Goal: Information Seeking & Learning: Learn about a topic

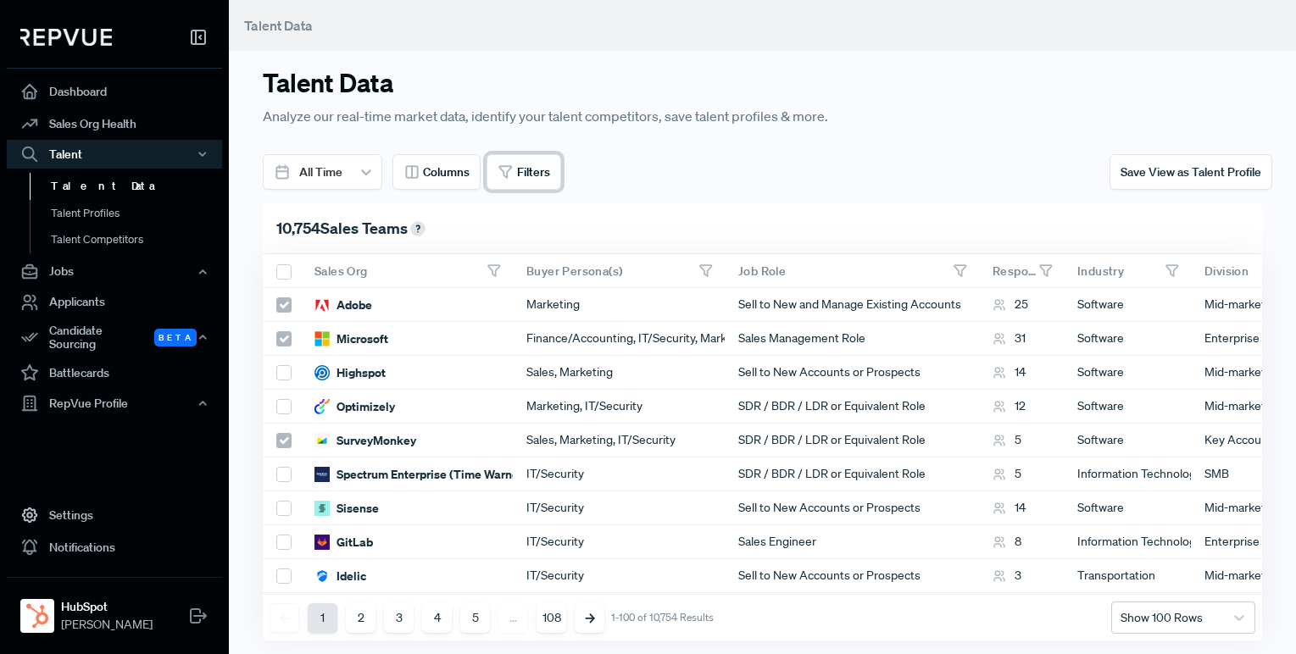
click at [539, 170] on span "Filters" at bounding box center [533, 173] width 33 height 18
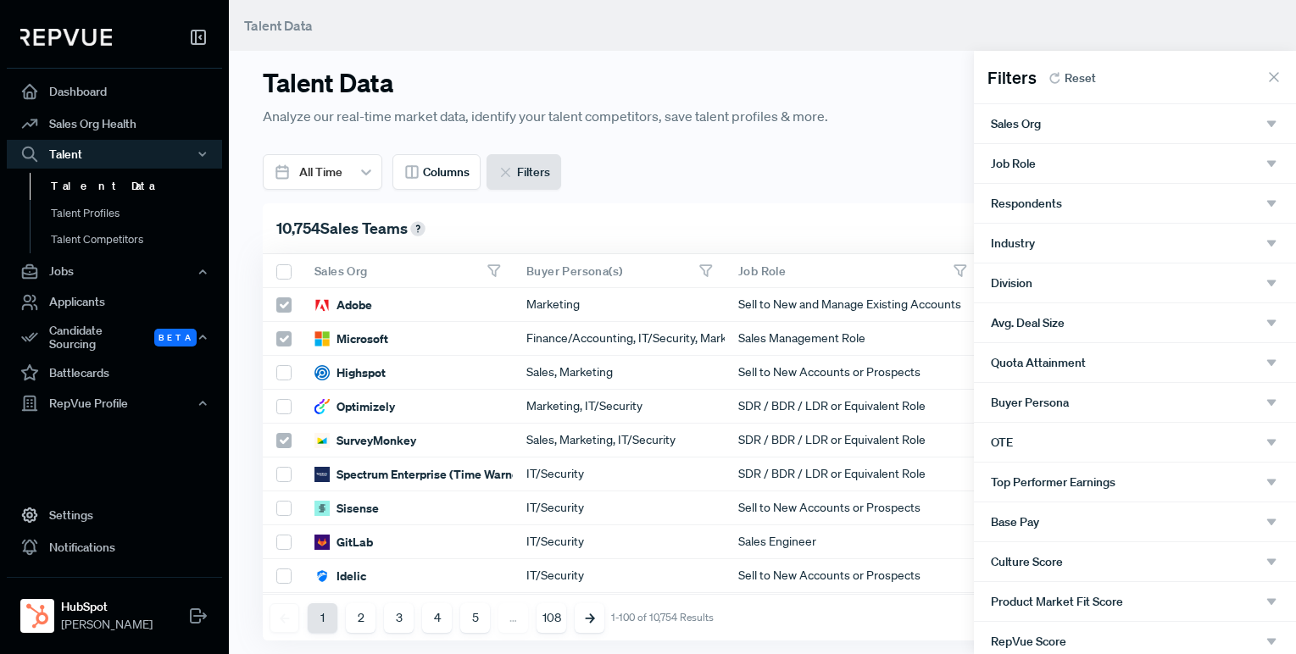
click at [1266, 125] on icon "button" at bounding box center [1271, 123] width 15 height 15
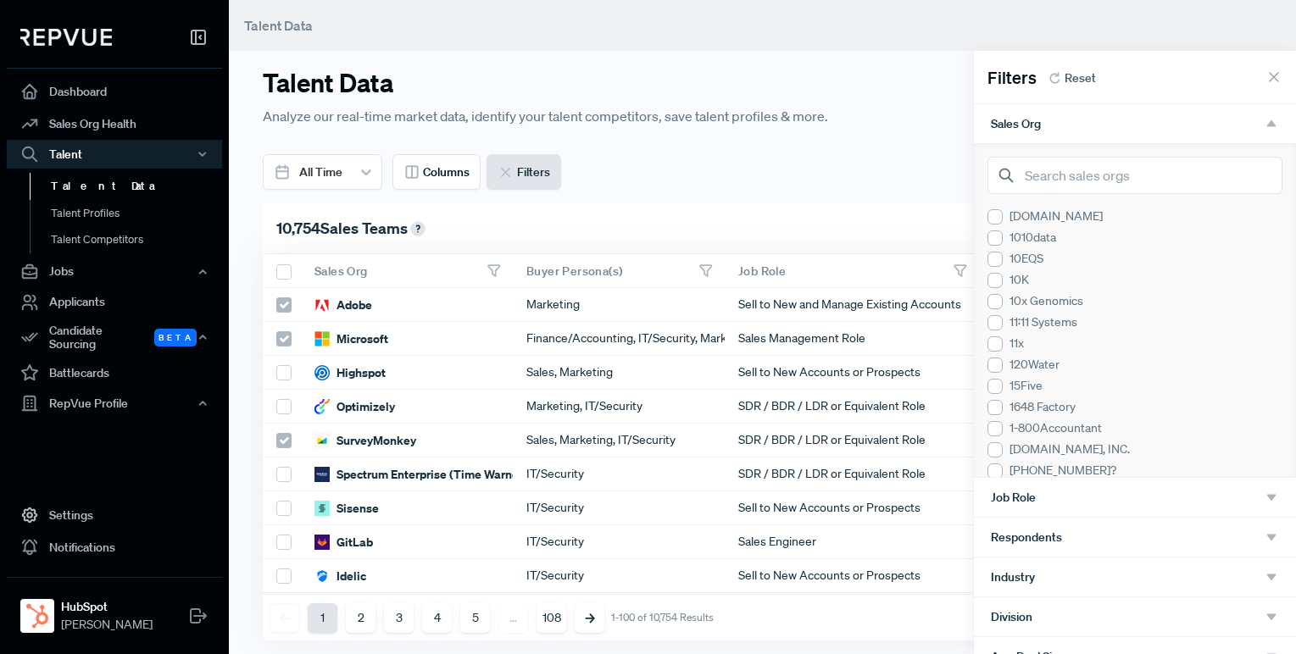
click at [1267, 131] on icon "button" at bounding box center [1271, 123] width 15 height 15
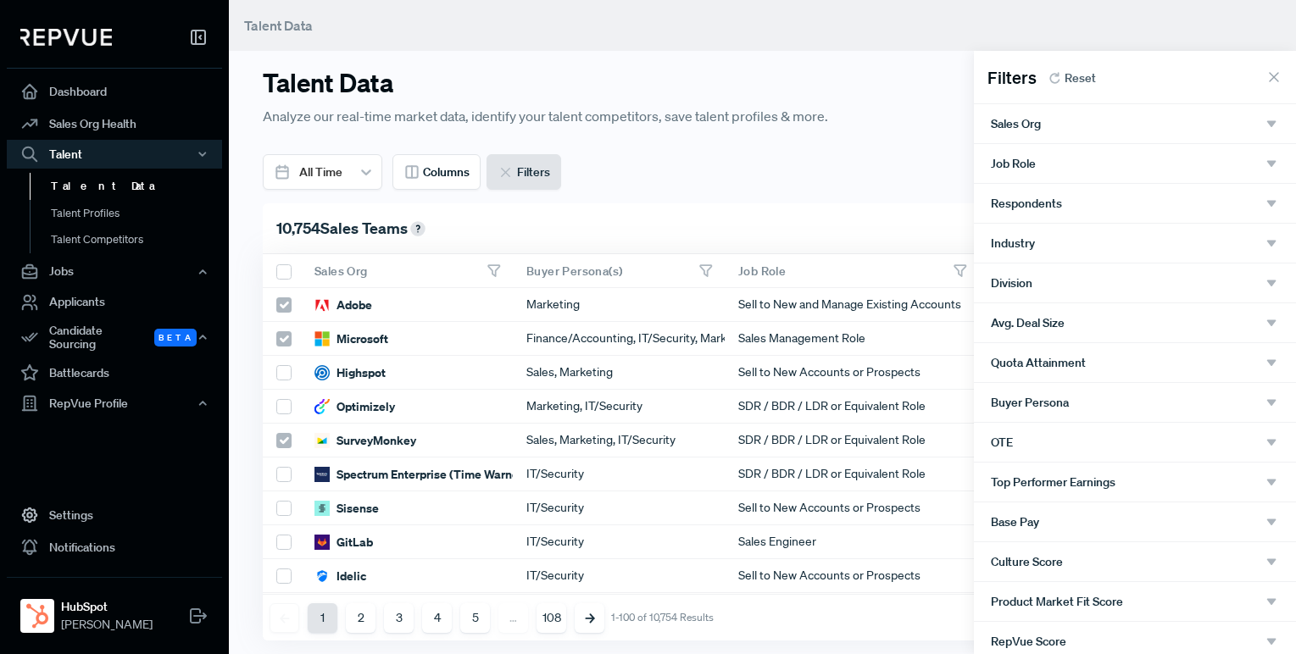
click at [1274, 160] on icon "button" at bounding box center [1271, 163] width 15 height 15
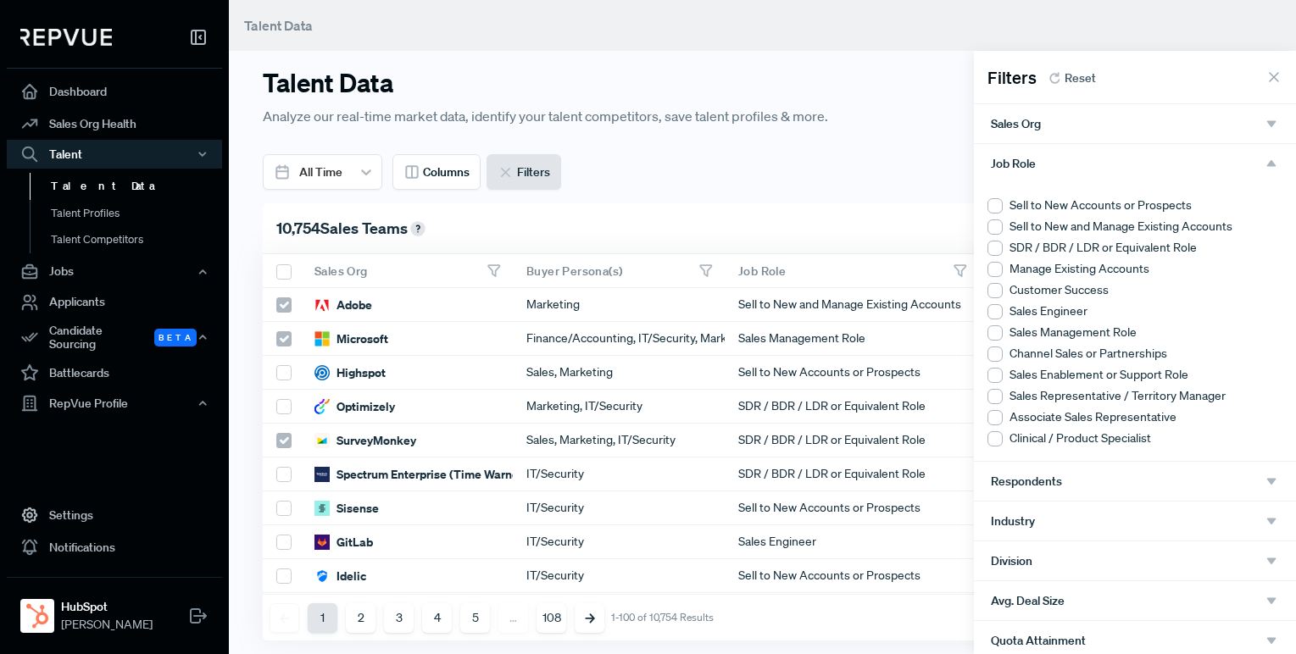
click at [989, 206] on div at bounding box center [995, 205] width 15 height 15
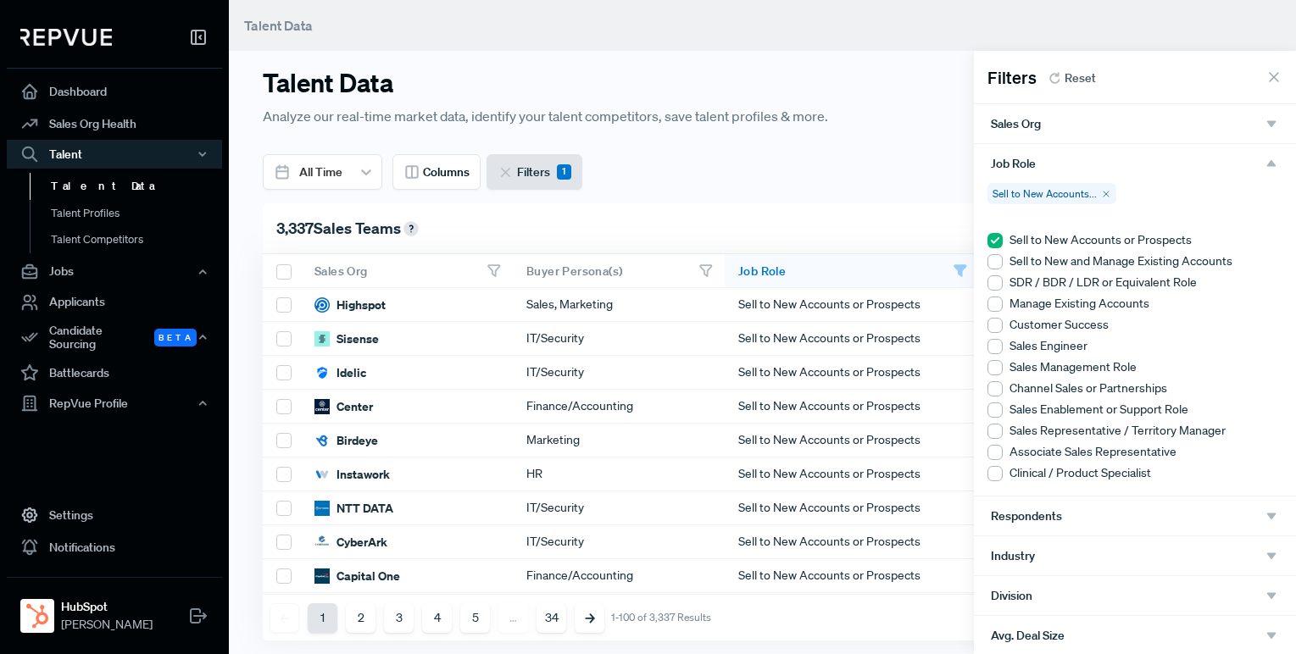
click at [1270, 153] on div "Job Role" at bounding box center [1135, 163] width 322 height 39
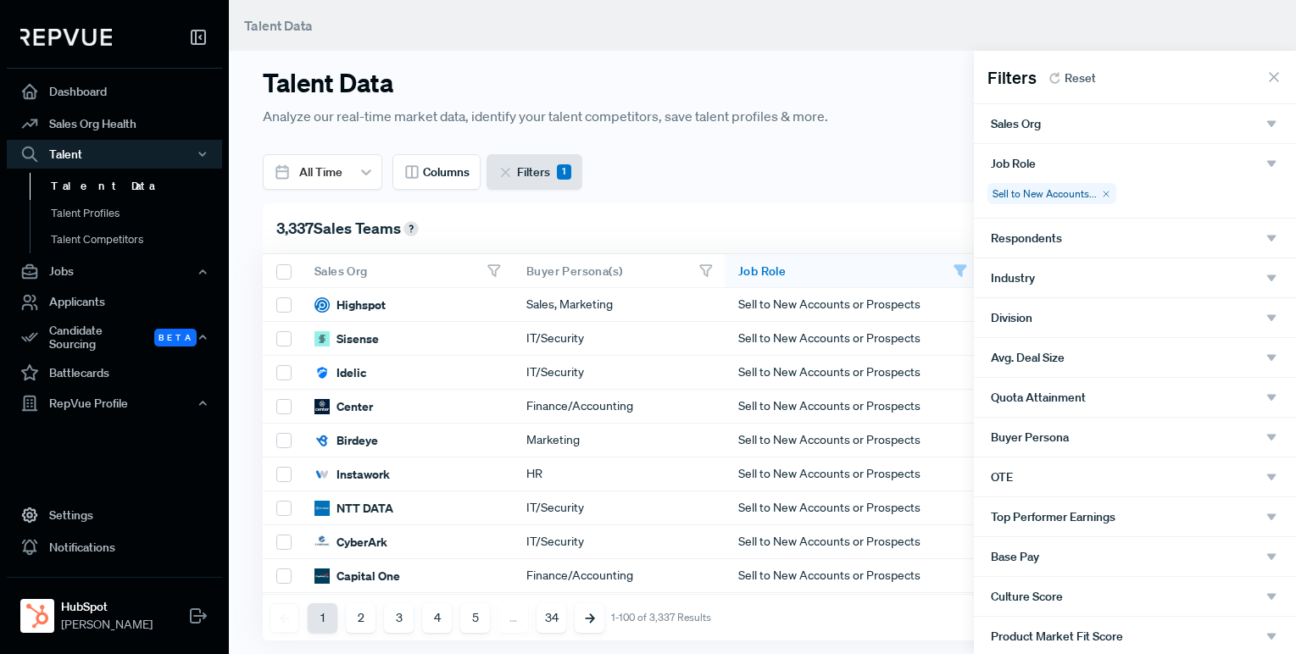
click at [1265, 232] on icon "button" at bounding box center [1271, 238] width 15 height 15
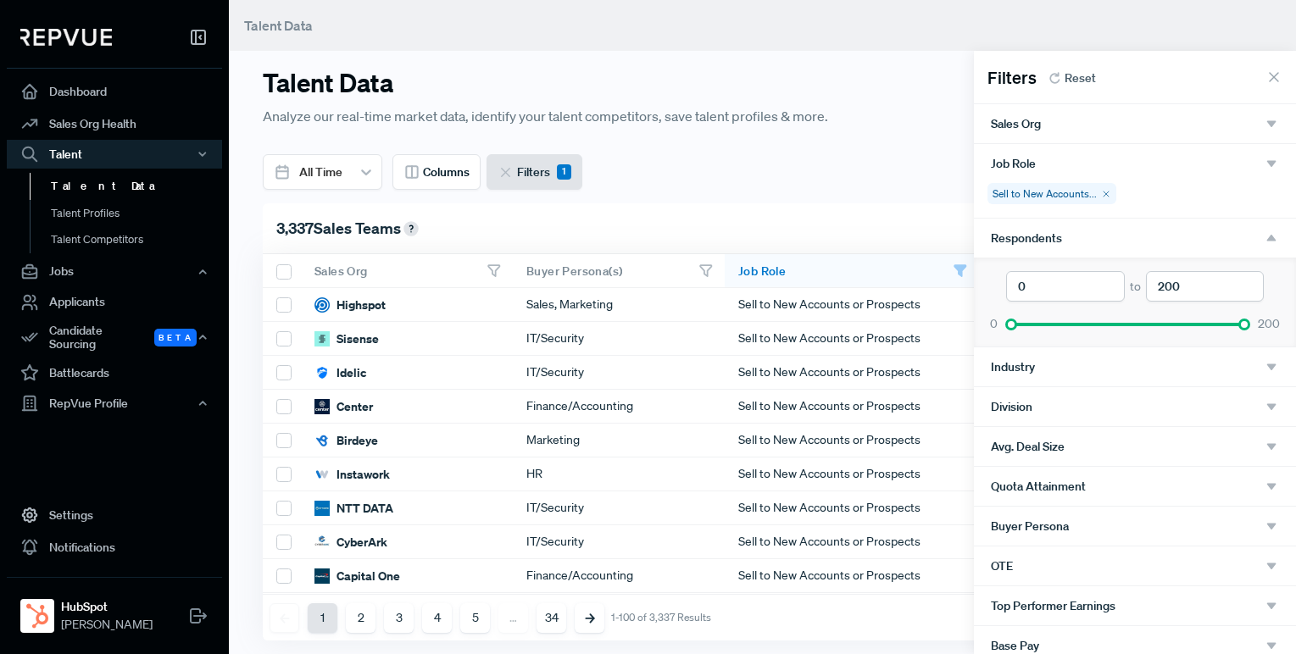
click at [1268, 243] on icon "button" at bounding box center [1271, 238] width 15 height 15
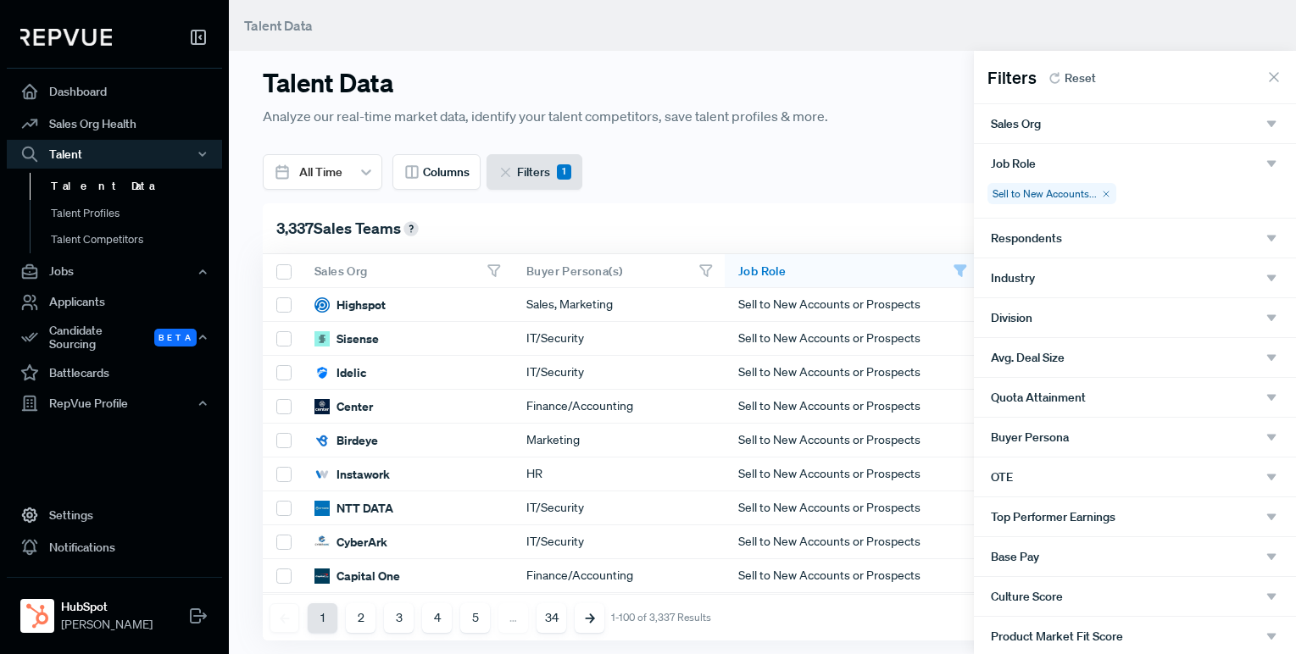
click at [1267, 271] on icon "button" at bounding box center [1271, 277] width 15 height 15
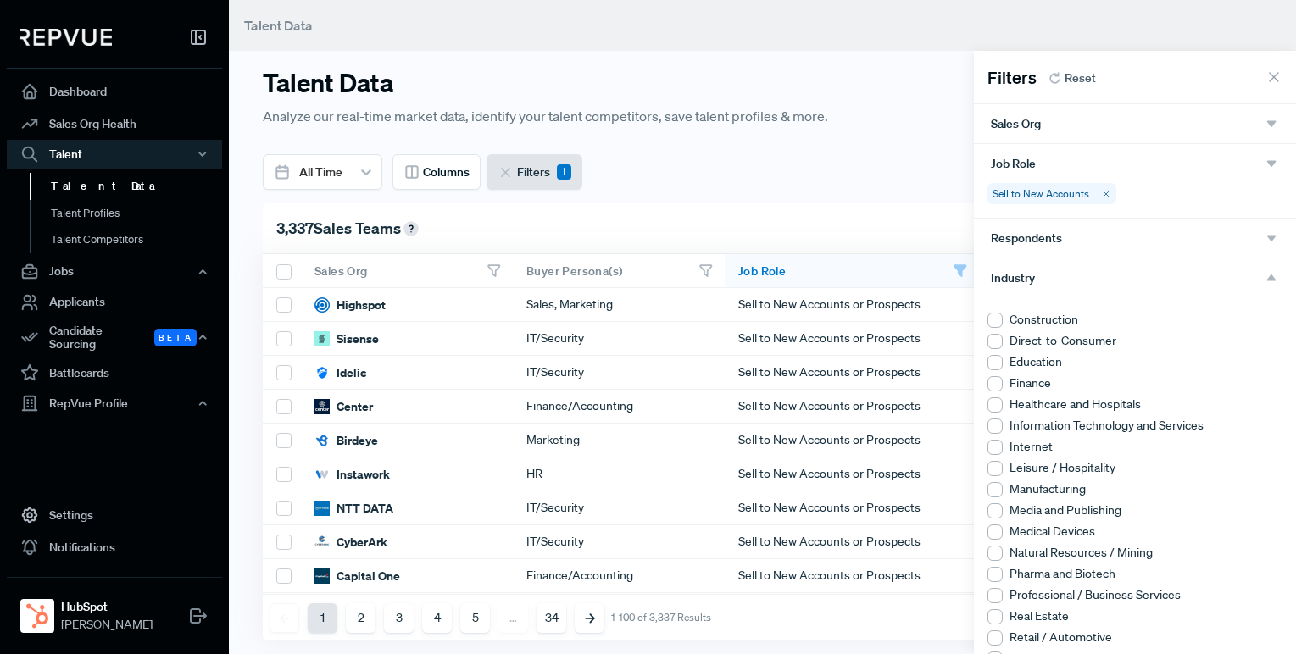
click at [1269, 275] on icon "button" at bounding box center [1271, 277] width 15 height 15
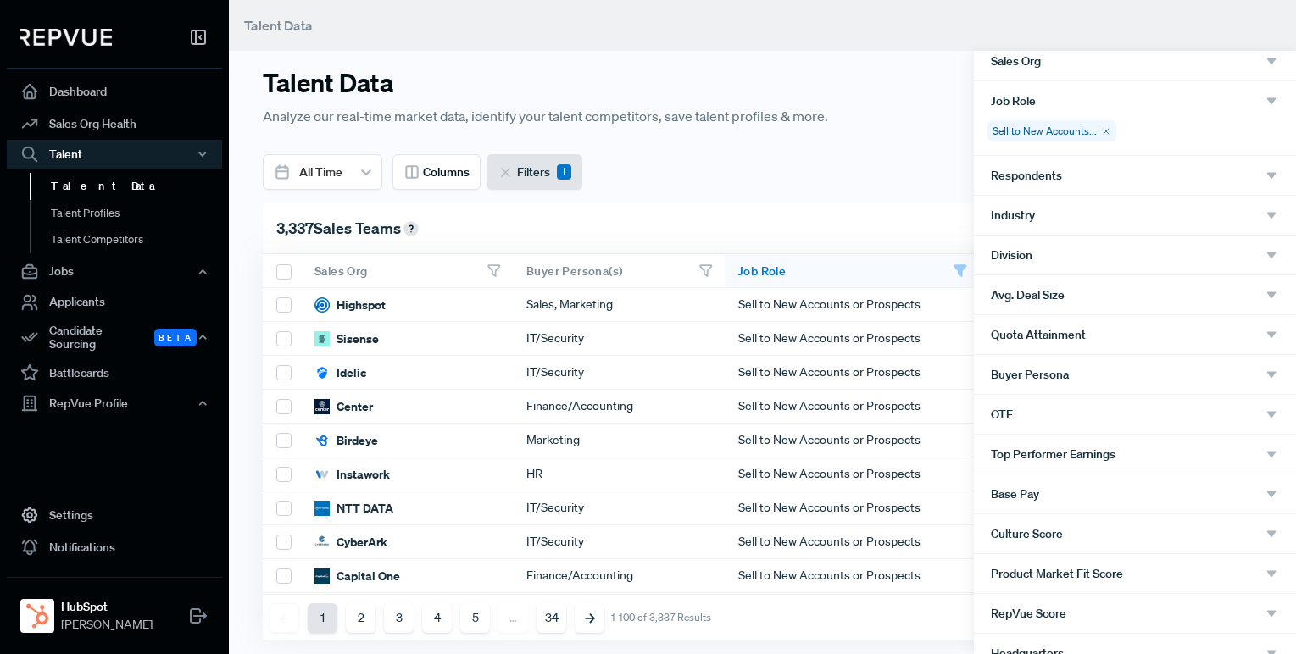
scroll to position [64, 0]
click at [1276, 254] on icon "button" at bounding box center [1271, 254] width 15 height 15
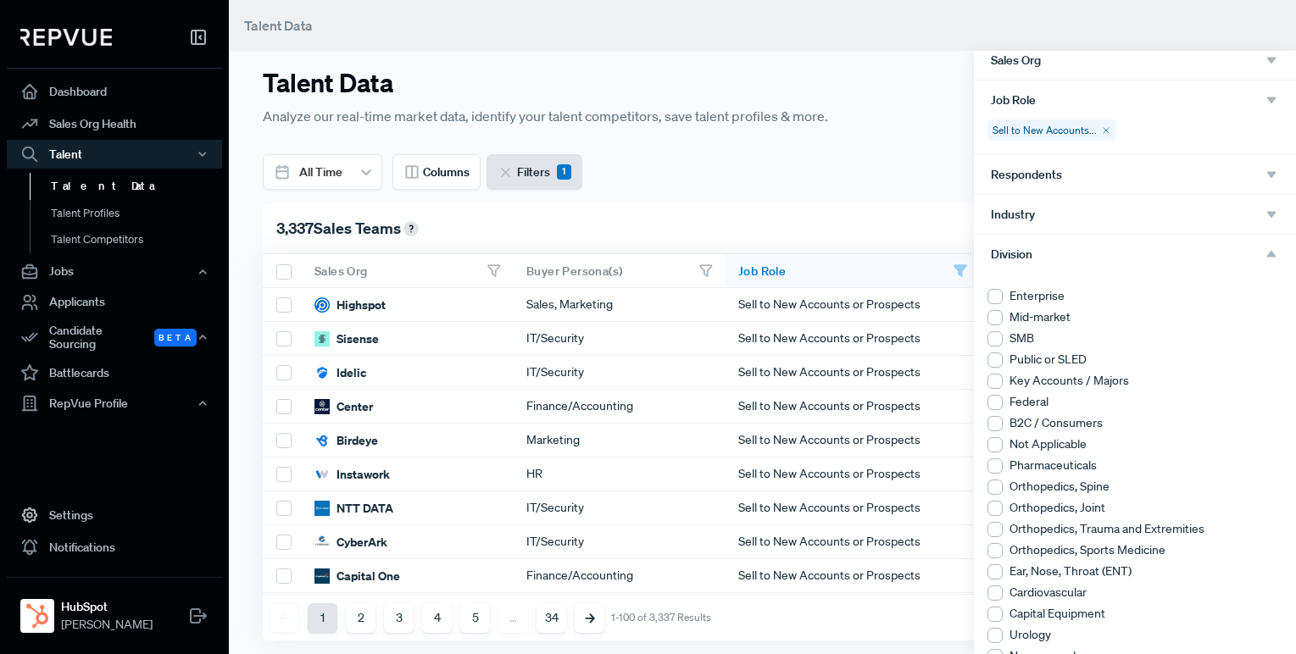
click at [997, 341] on div at bounding box center [995, 338] width 15 height 15
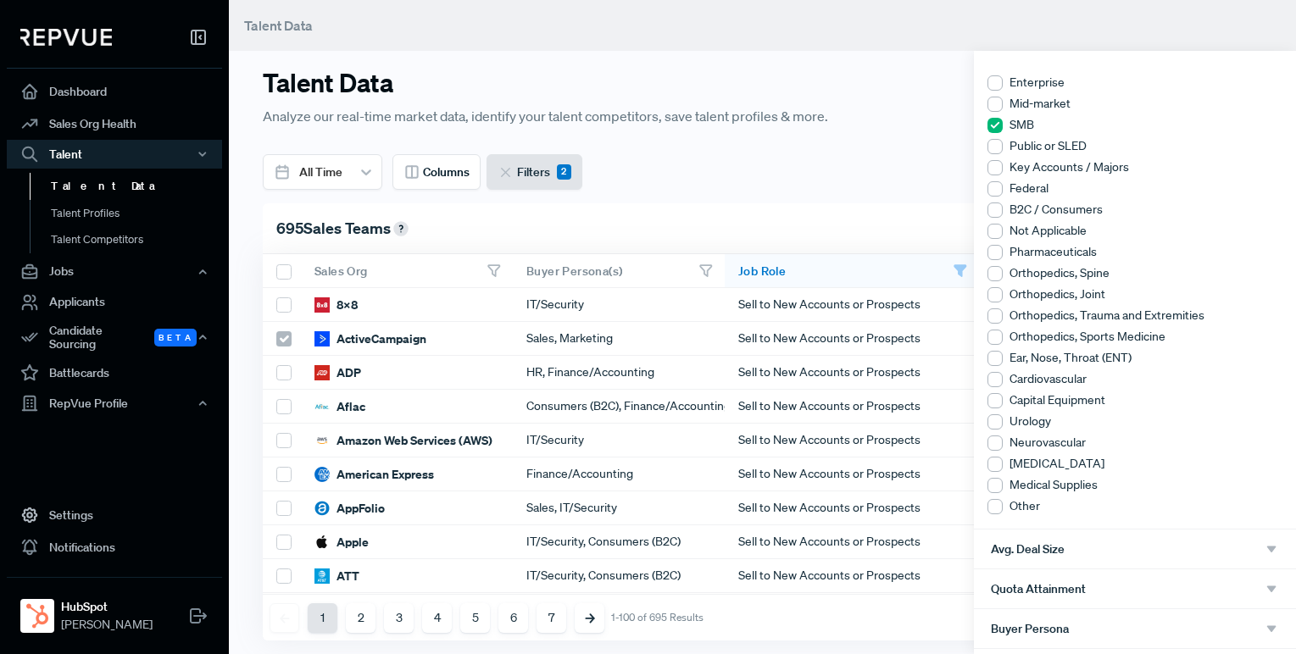
scroll to position [337, 0]
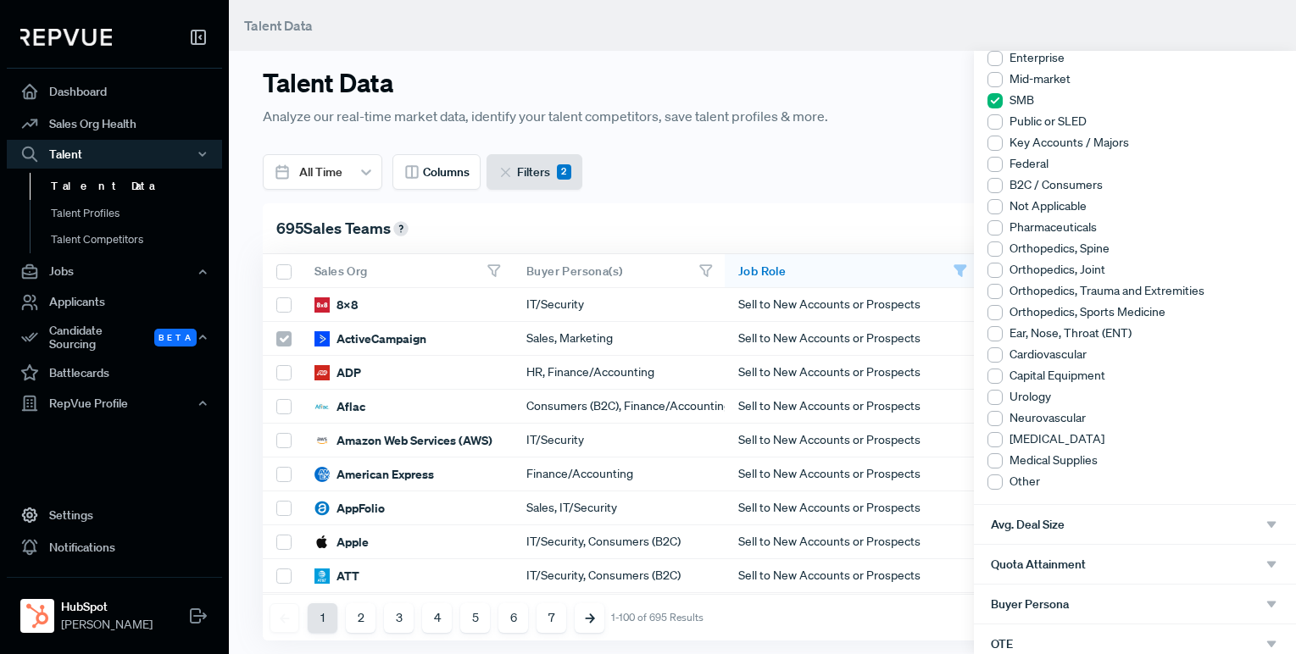
click at [1156, 526] on div "Avg. Deal Size" at bounding box center [1135, 524] width 288 height 15
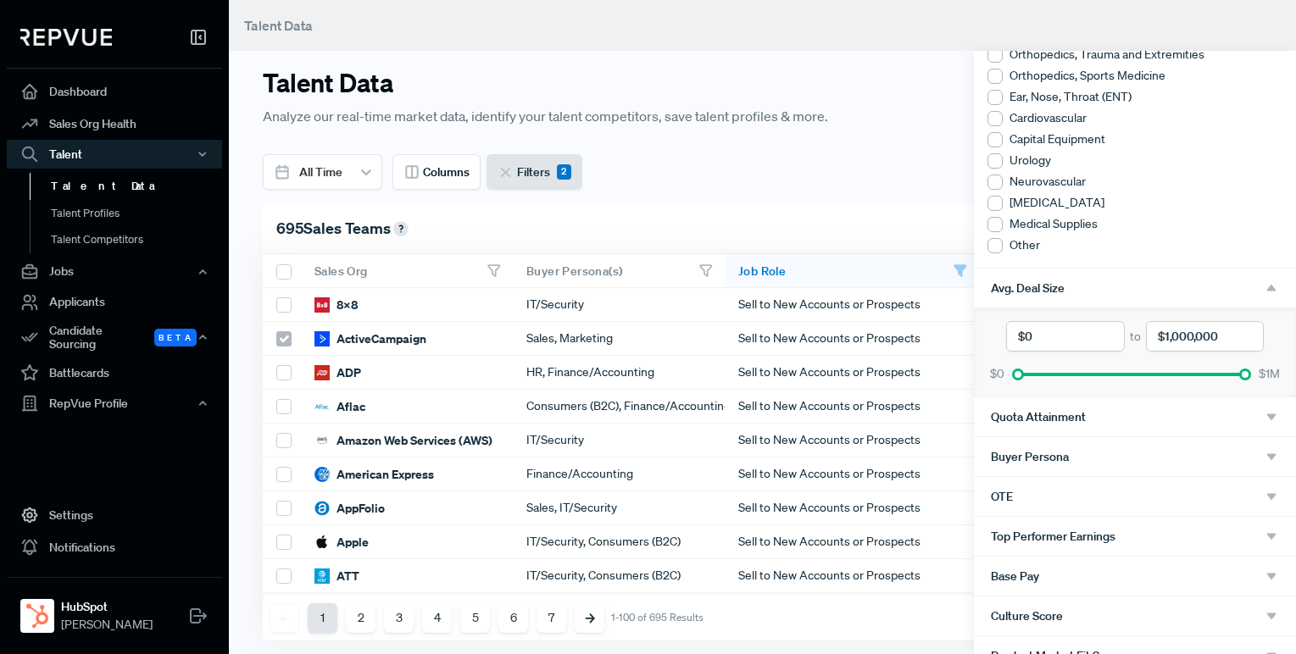
scroll to position [581, 0]
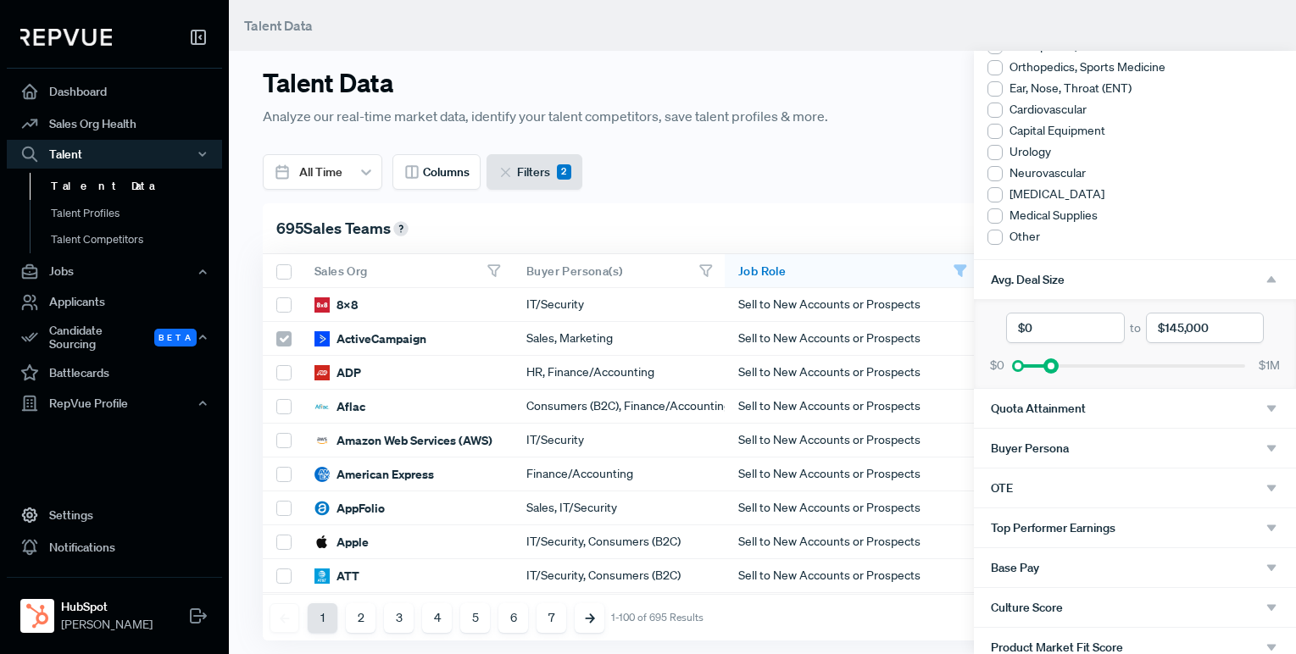
drag, startPoint x: 1244, startPoint y: 365, endPoint x: 1045, endPoint y: 364, distance: 198.4
click at [1045, 364] on div at bounding box center [1051, 366] width 12 height 12
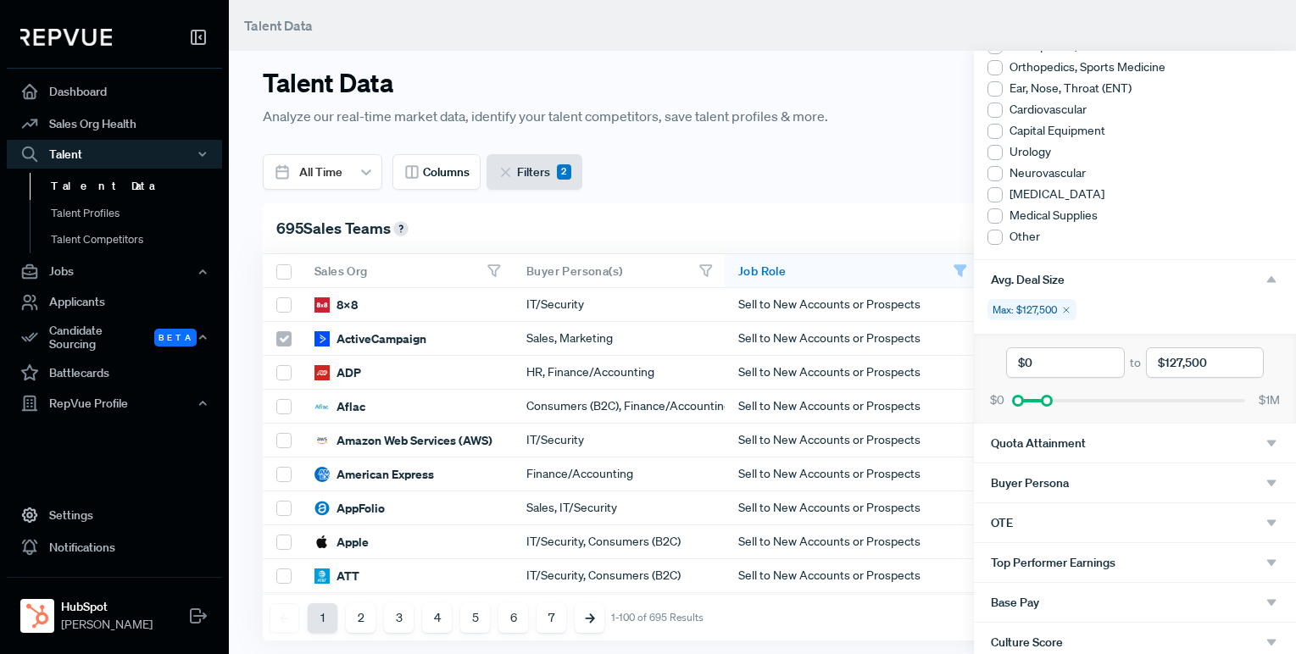
click at [1199, 370] on input "currency" at bounding box center [1205, 363] width 118 height 31
type input "$1"
click at [1202, 370] on input "currency" at bounding box center [1205, 363] width 118 height 31
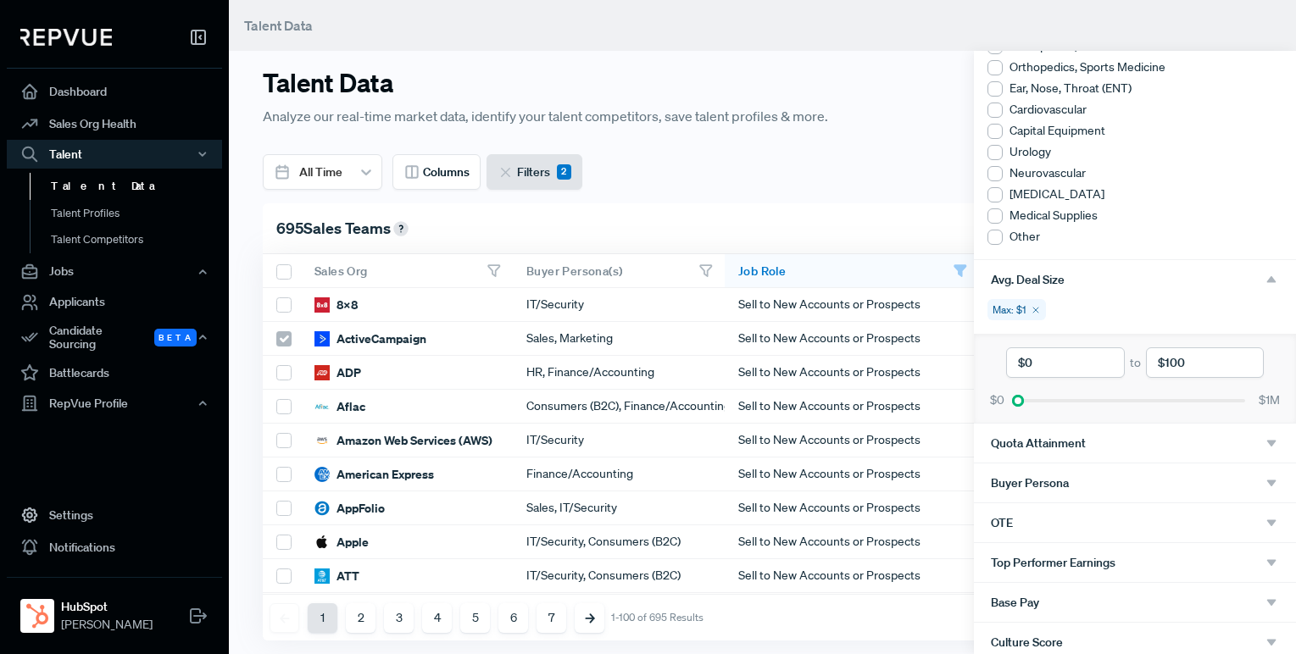
type input "$1,000"
click at [1090, 476] on div "Buyer Persona" at bounding box center [1135, 483] width 288 height 15
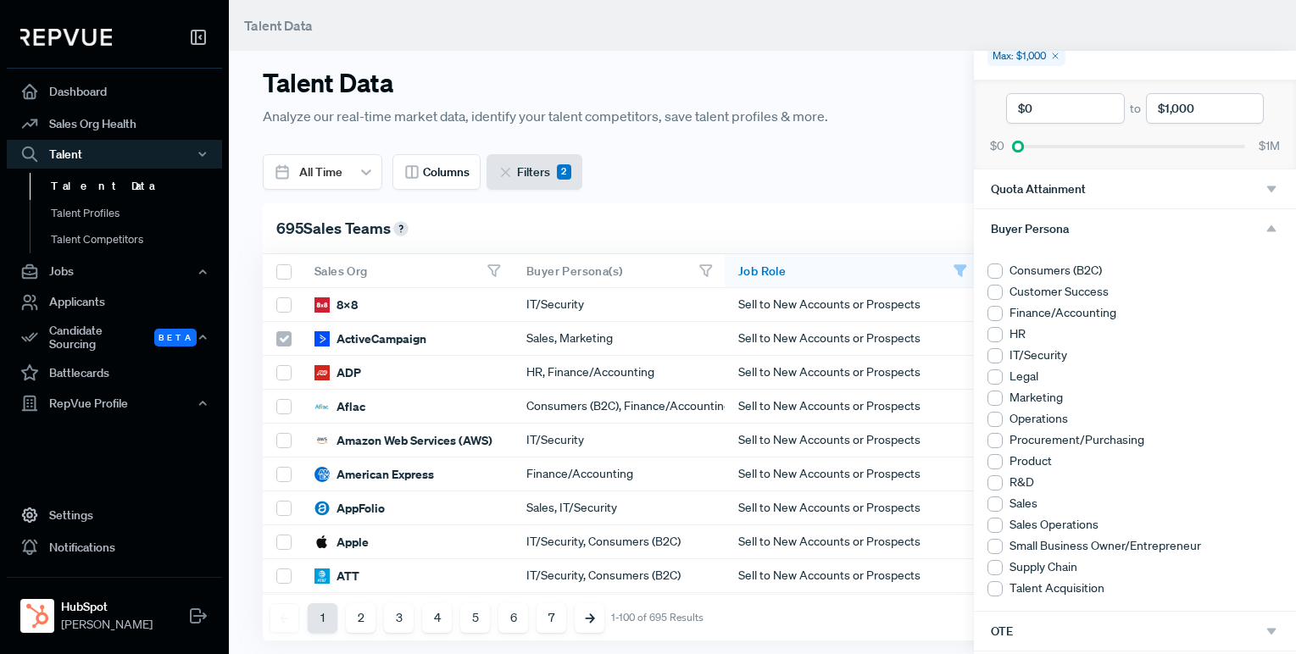
scroll to position [839, 0]
click at [1269, 223] on icon "button" at bounding box center [1271, 225] width 15 height 15
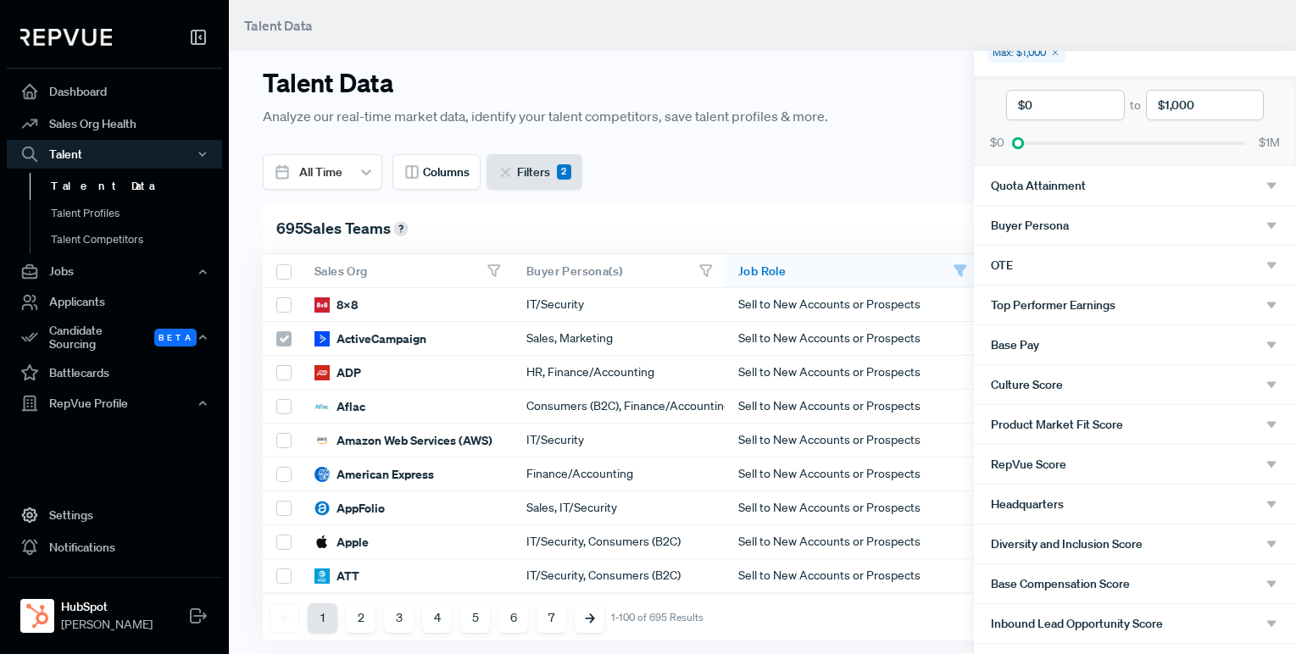
click at [1213, 259] on div "OTE" at bounding box center [1135, 265] width 288 height 15
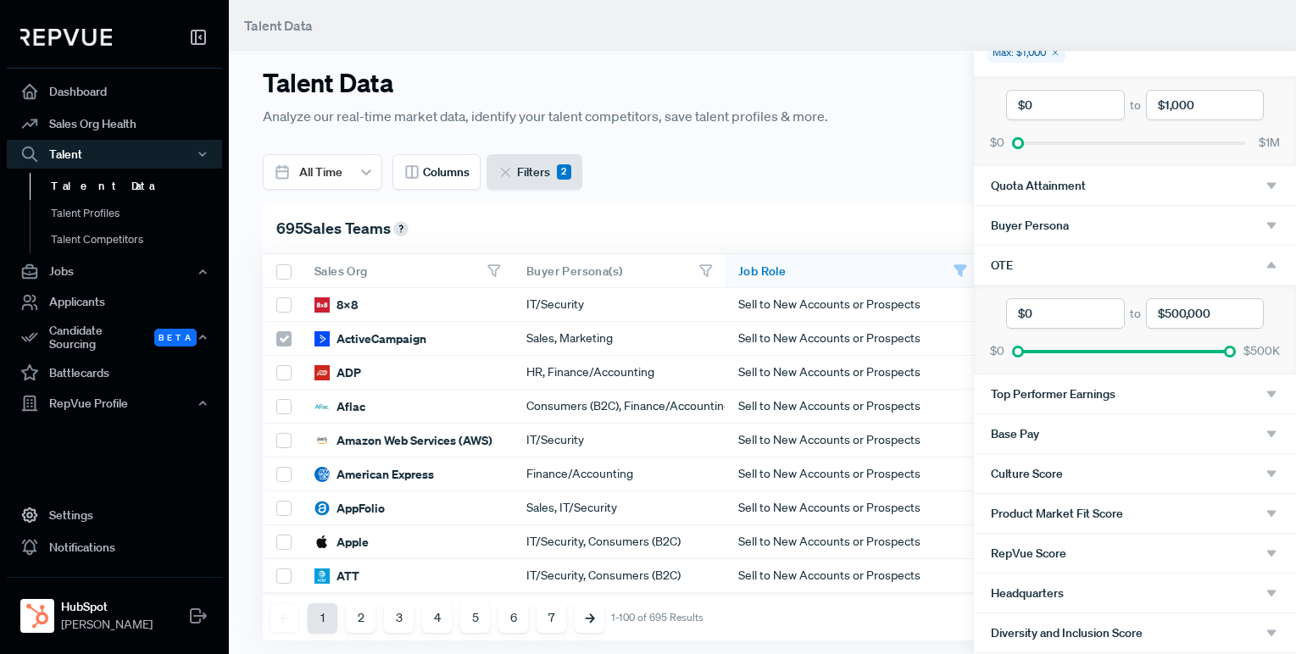
click at [1268, 264] on icon "button" at bounding box center [1271, 265] width 15 height 15
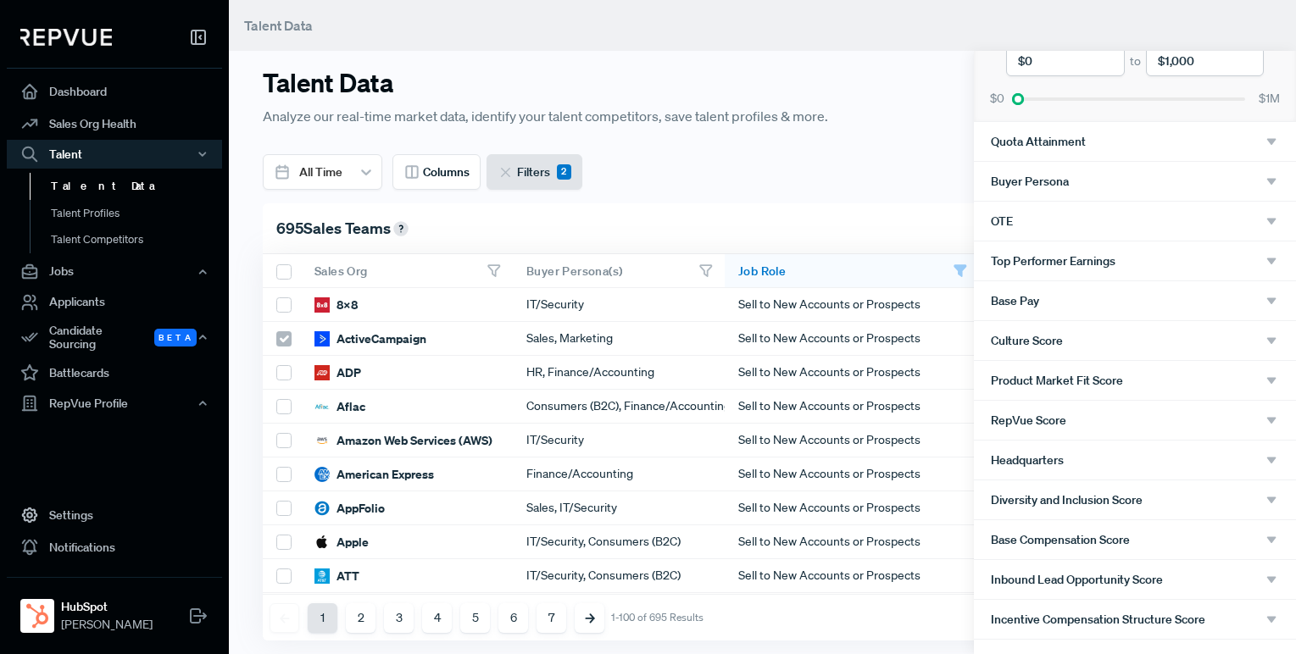
scroll to position [884, 0]
click at [1171, 221] on div "OTE" at bounding box center [1135, 220] width 288 height 15
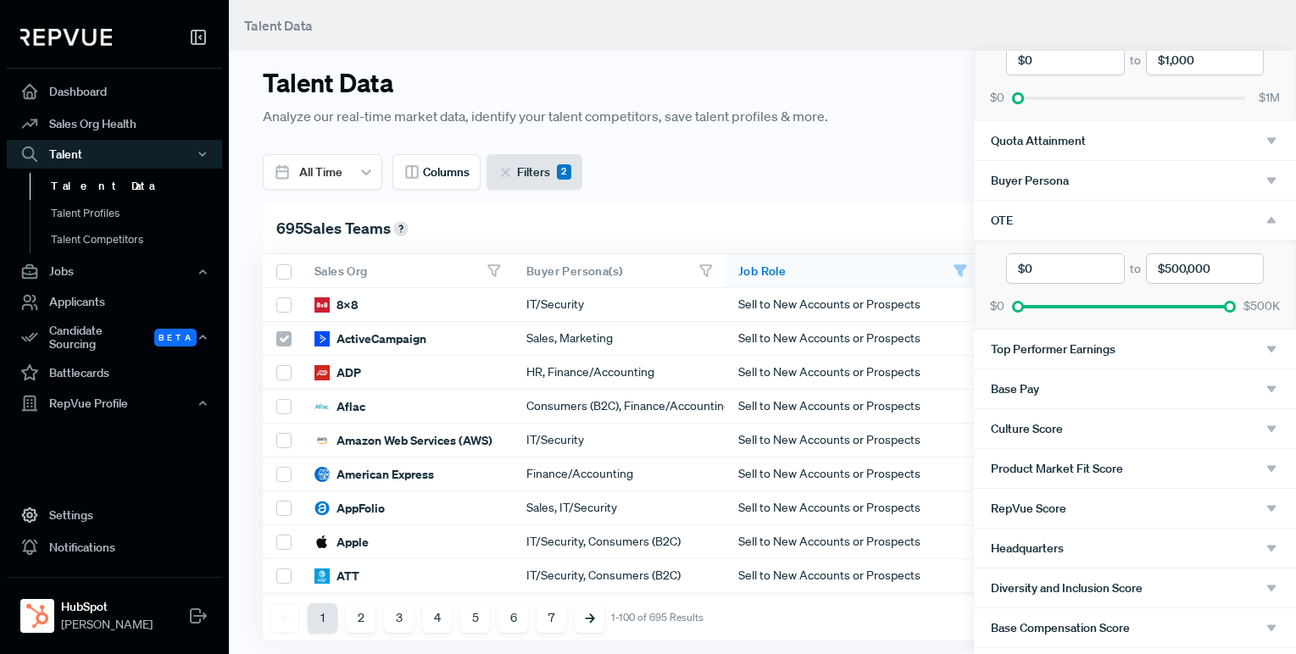
click at [1169, 264] on input "currency" at bounding box center [1205, 268] width 118 height 31
type input "$1"
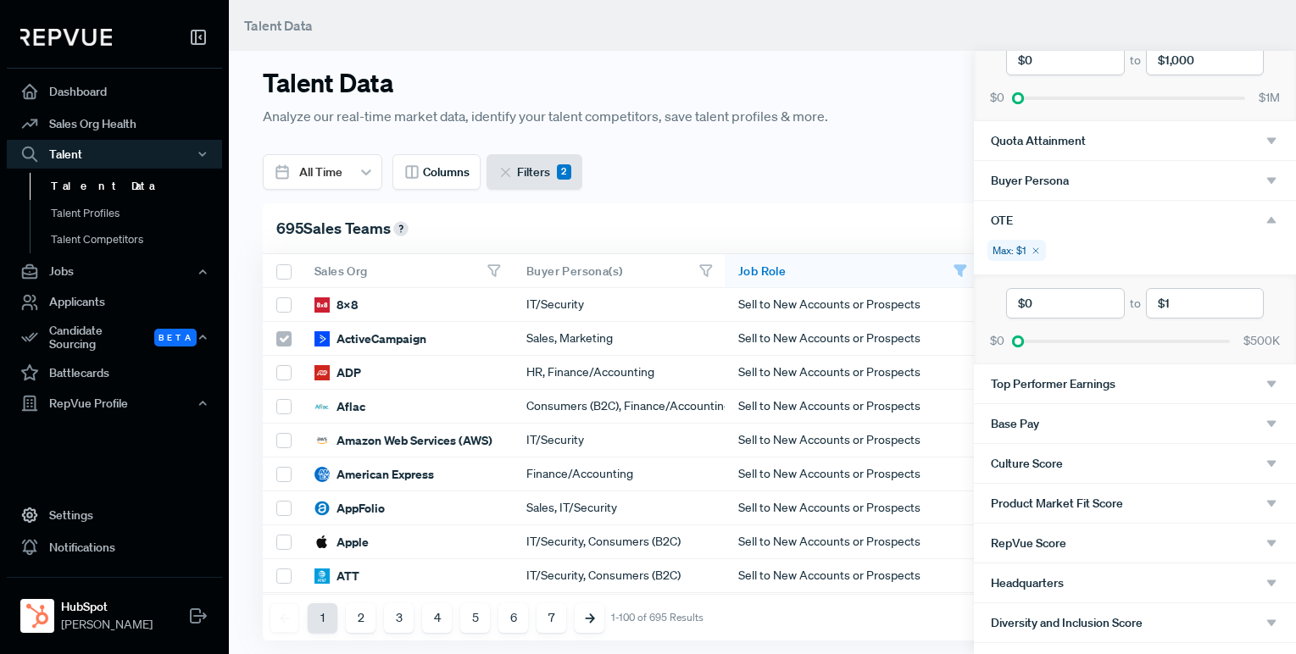
click at [1207, 298] on input "currency" at bounding box center [1205, 303] width 118 height 31
type input "$1"
click at [1218, 306] on input "currency" at bounding box center [1205, 303] width 118 height 31
type input "$130,000"
click at [1150, 416] on div "Base Pay" at bounding box center [1135, 423] width 288 height 15
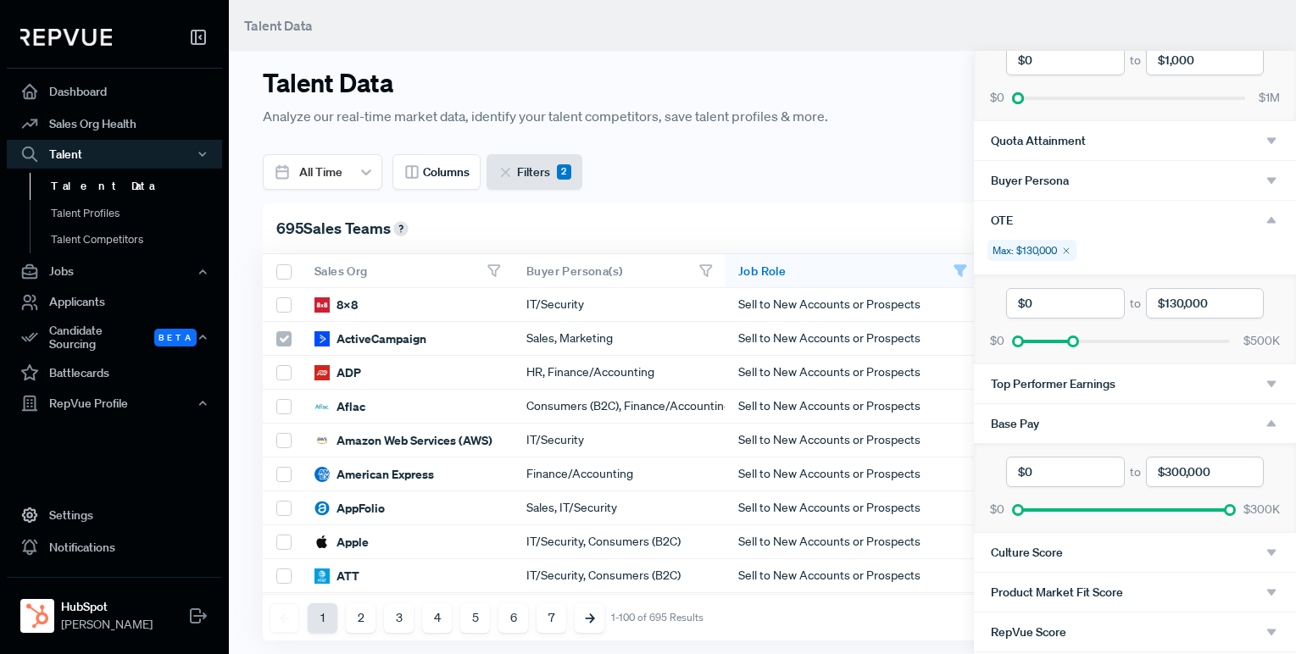
click at [1184, 474] on input "currency" at bounding box center [1205, 472] width 118 height 31
type input "$7"
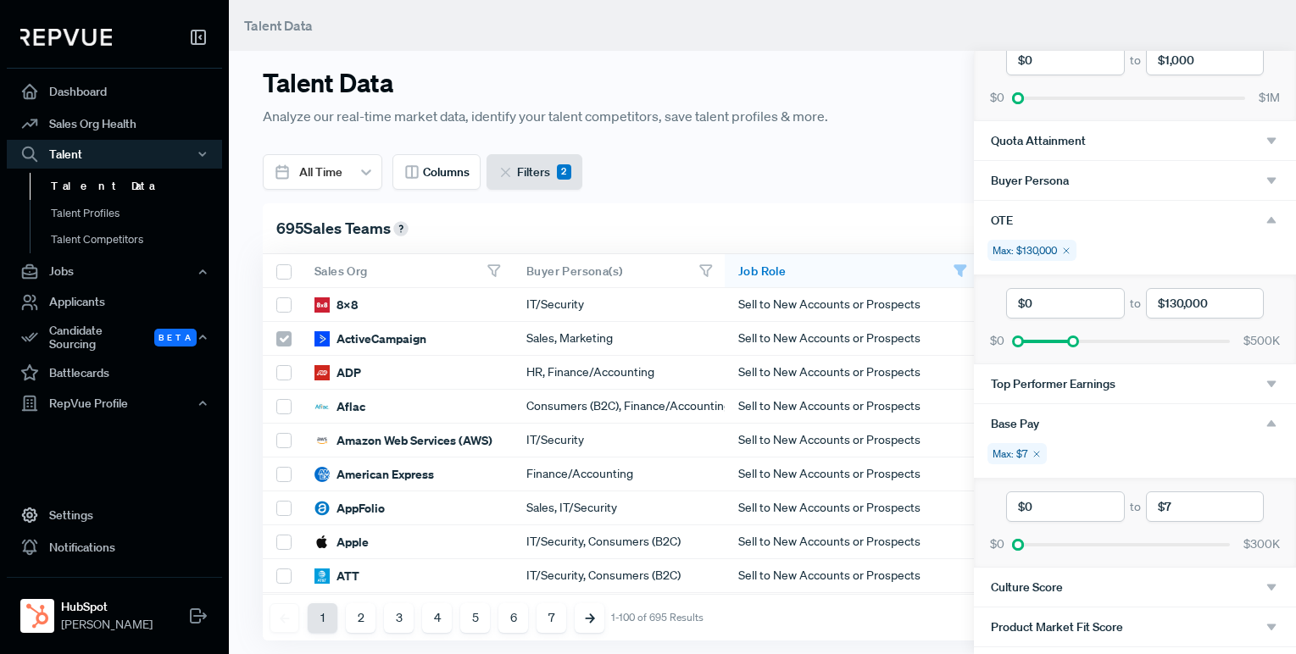
click at [1204, 512] on input "currency" at bounding box center [1205, 507] width 118 height 31
type input "$70,000"
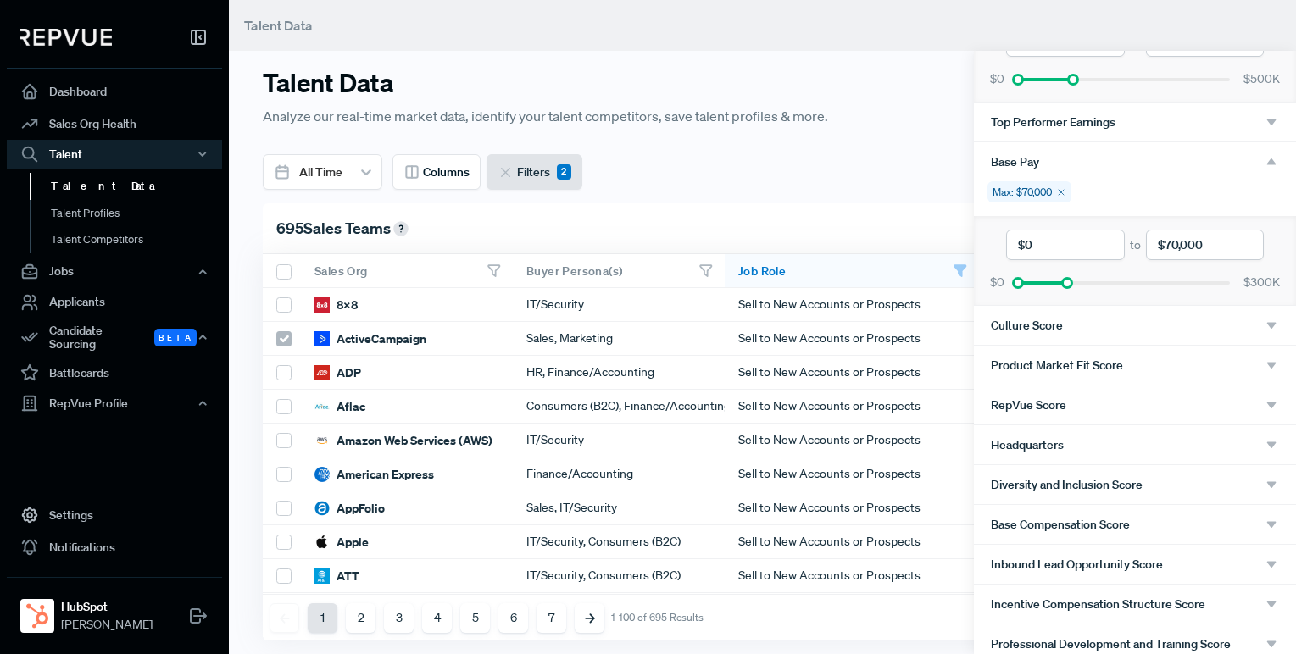
scroll to position [1163, 0]
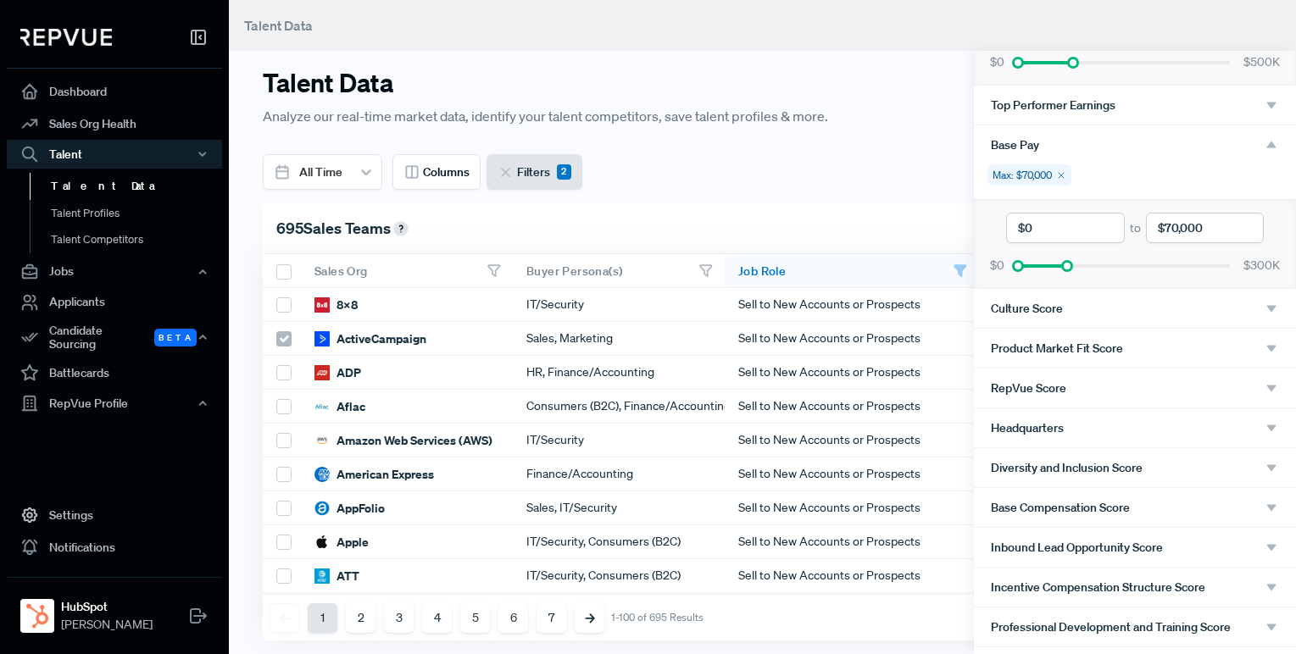
click at [1169, 549] on div "Inbound Lead Opportunity Score" at bounding box center [1135, 547] width 288 height 15
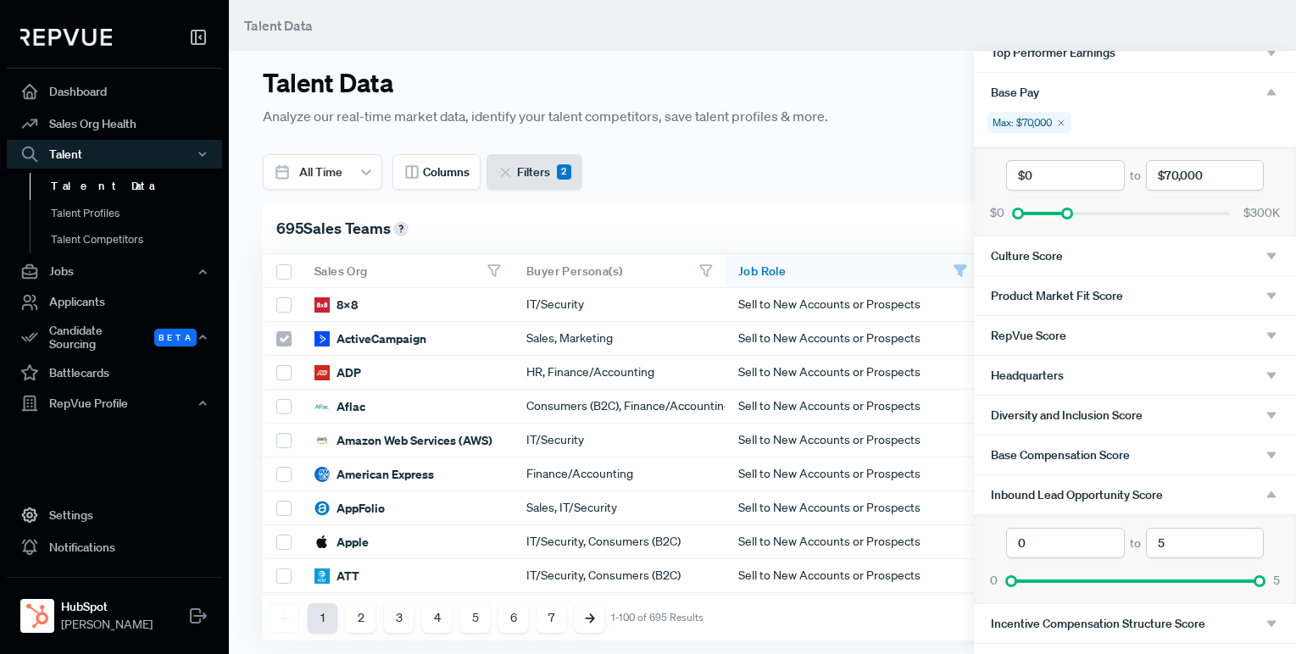
scroll to position [1217, 0]
drag, startPoint x: 1259, startPoint y: 574, endPoint x: 1013, endPoint y: 593, distance: 246.6
click at [1013, 593] on div "0 to 0.1 0 5" at bounding box center [1135, 557] width 322 height 89
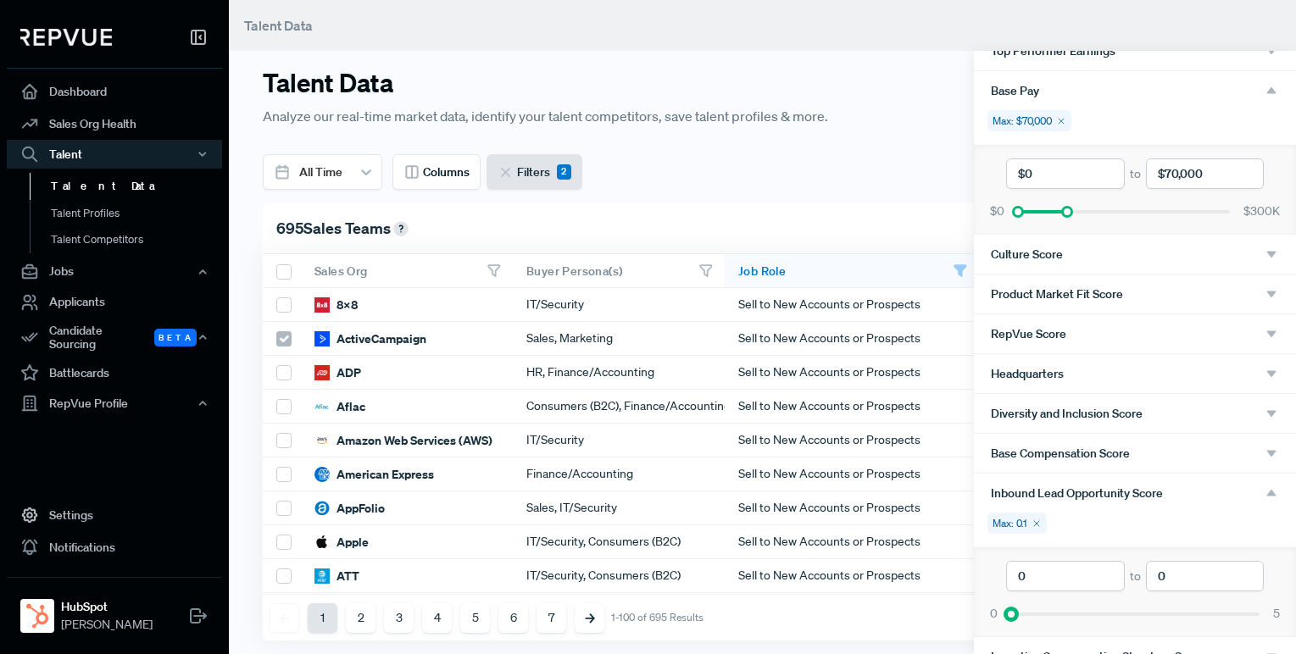
drag, startPoint x: 1015, startPoint y: 617, endPoint x: 998, endPoint y: 617, distance: 17.0
click at [998, 617] on div "0 5" at bounding box center [1135, 614] width 295 height 18
click at [1165, 577] on input "5" at bounding box center [1205, 576] width 118 height 31
type input "01"
click at [1177, 554] on div "0 to 01 0 5" at bounding box center [1135, 592] width 322 height 89
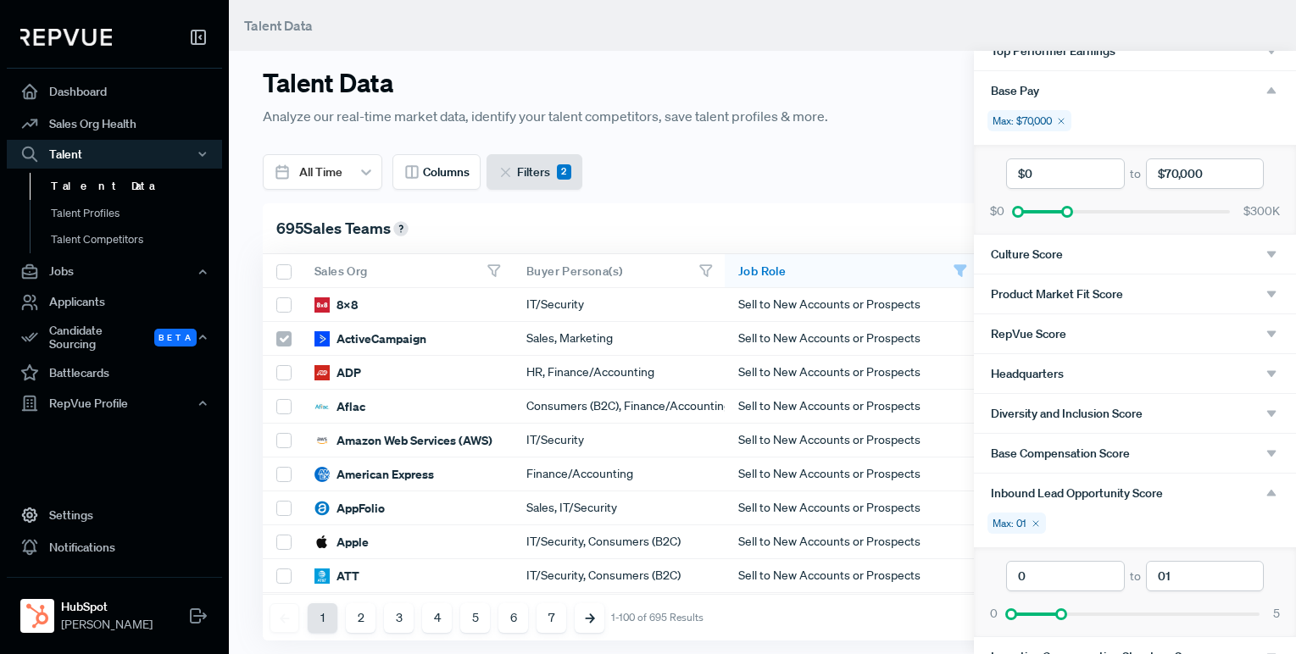
scroll to position [1287, 0]
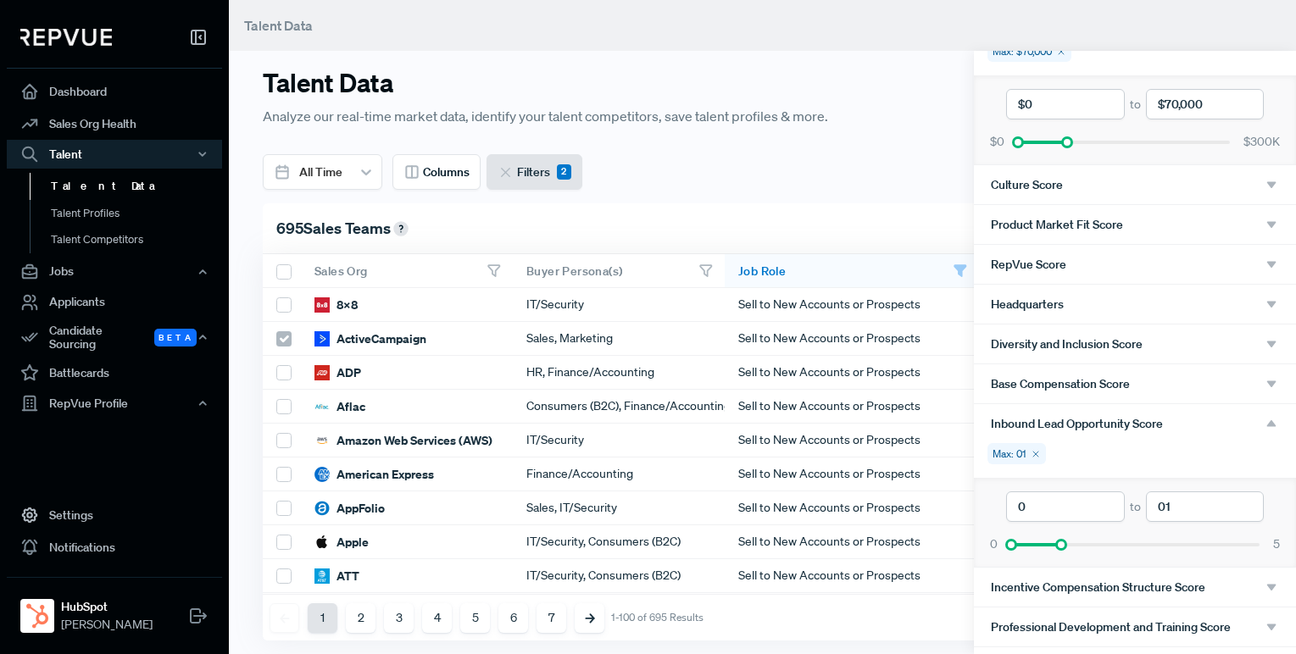
click at [1164, 620] on span "Professional Development and Training Score" at bounding box center [1111, 627] width 240 height 14
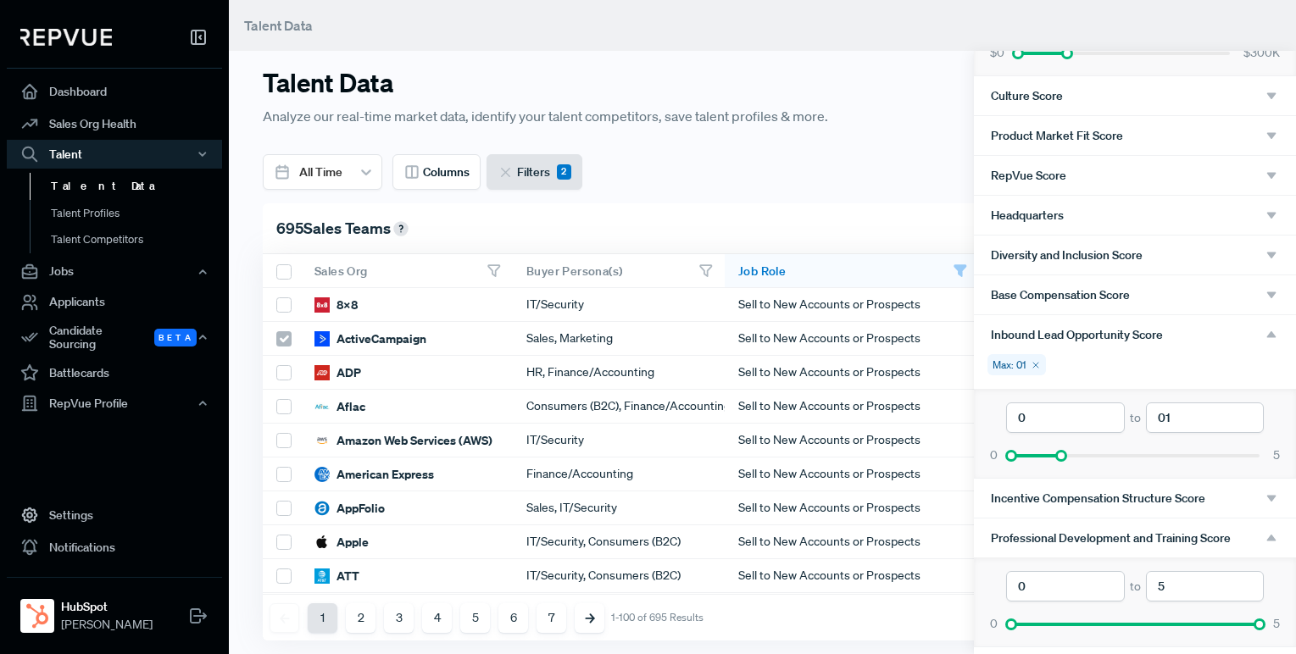
click at [1169, 584] on input "5" at bounding box center [1205, 586] width 118 height 31
type input "01"
click at [1260, 336] on div "Inbound Lead Opportunity Score" at bounding box center [1135, 334] width 288 height 15
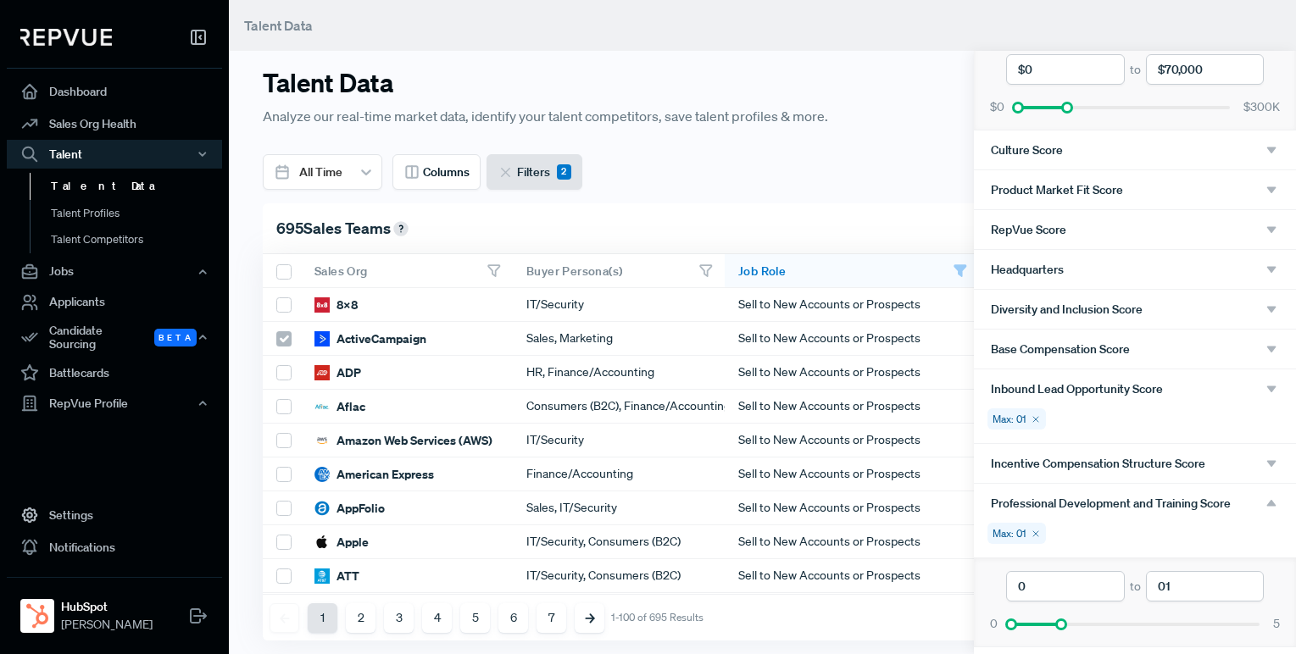
click at [1271, 504] on use "button" at bounding box center [1271, 503] width 9 height 7
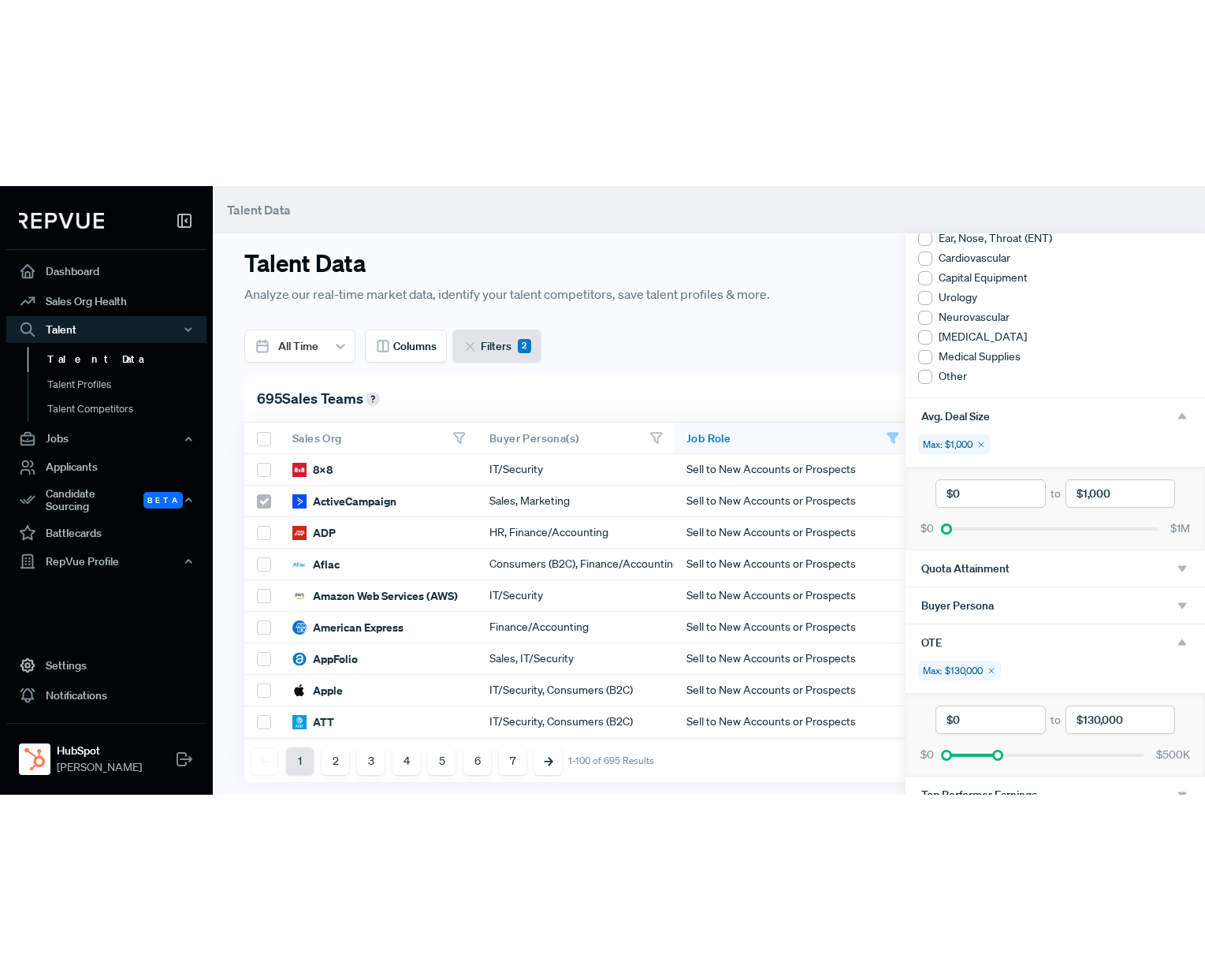
scroll to position [0, 0]
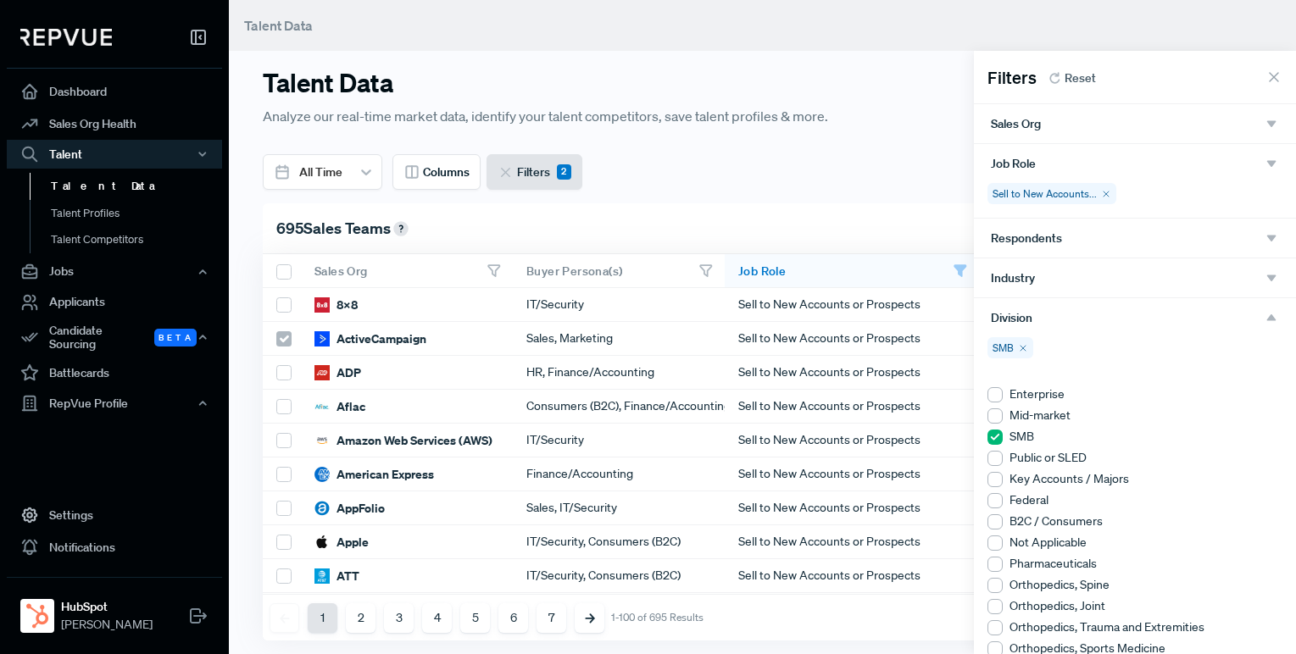
click at [1272, 72] on icon at bounding box center [1274, 77] width 17 height 17
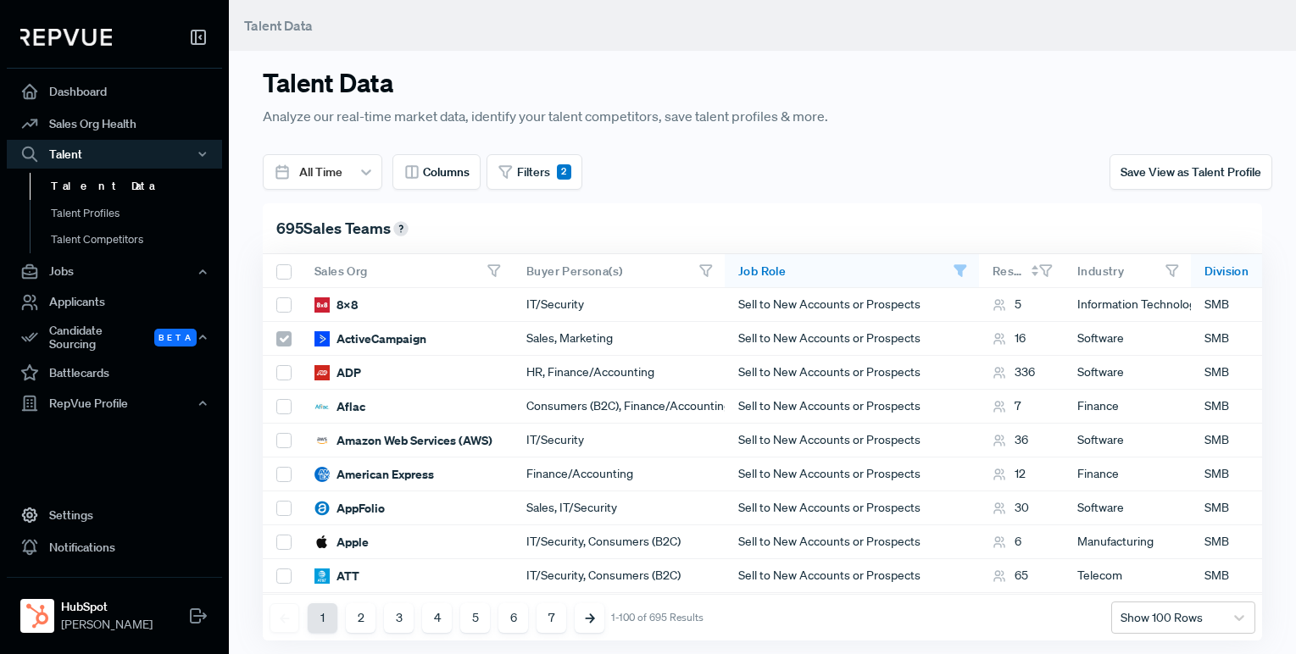
click at [1035, 272] on icon at bounding box center [1035, 274] width 7 height 4
